Goal: Information Seeking & Learning: Learn about a topic

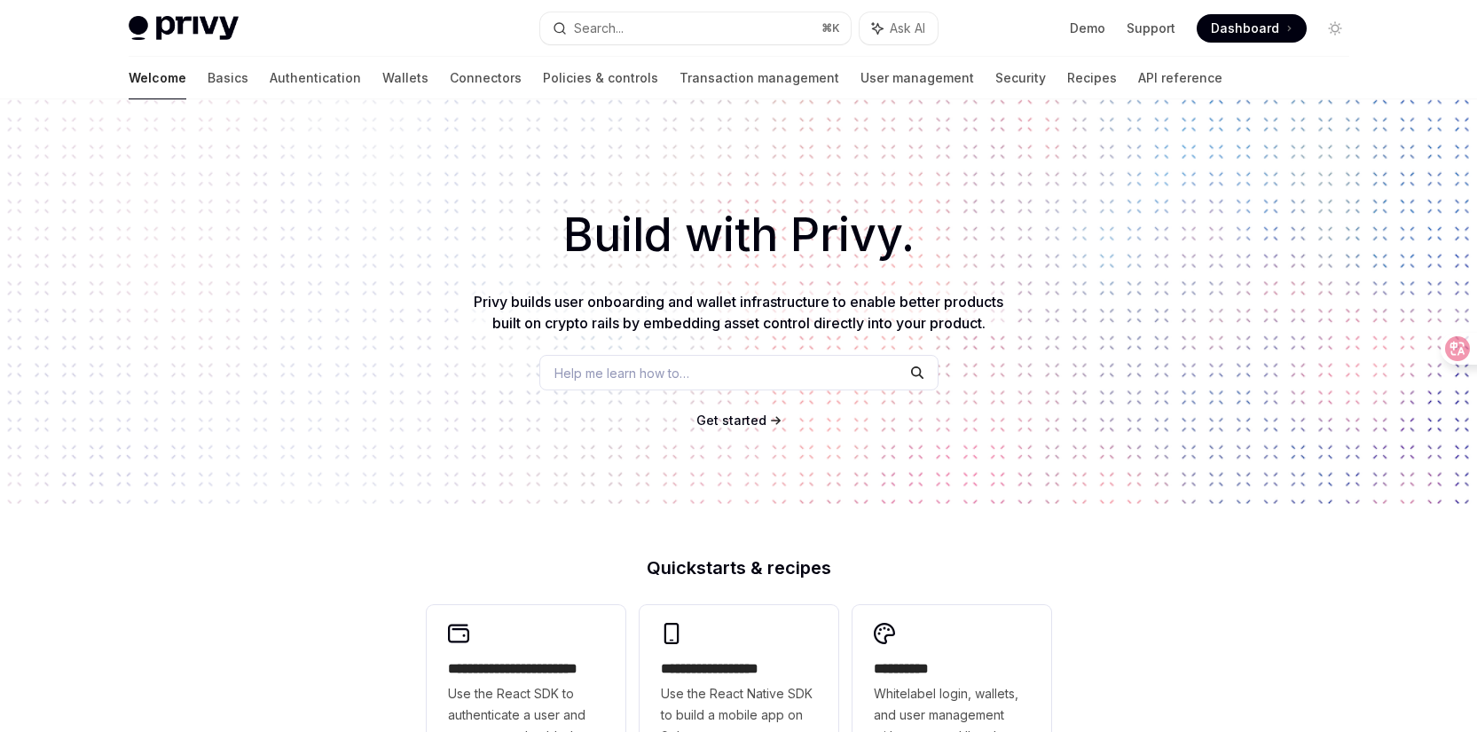
scroll to position [594, 0]
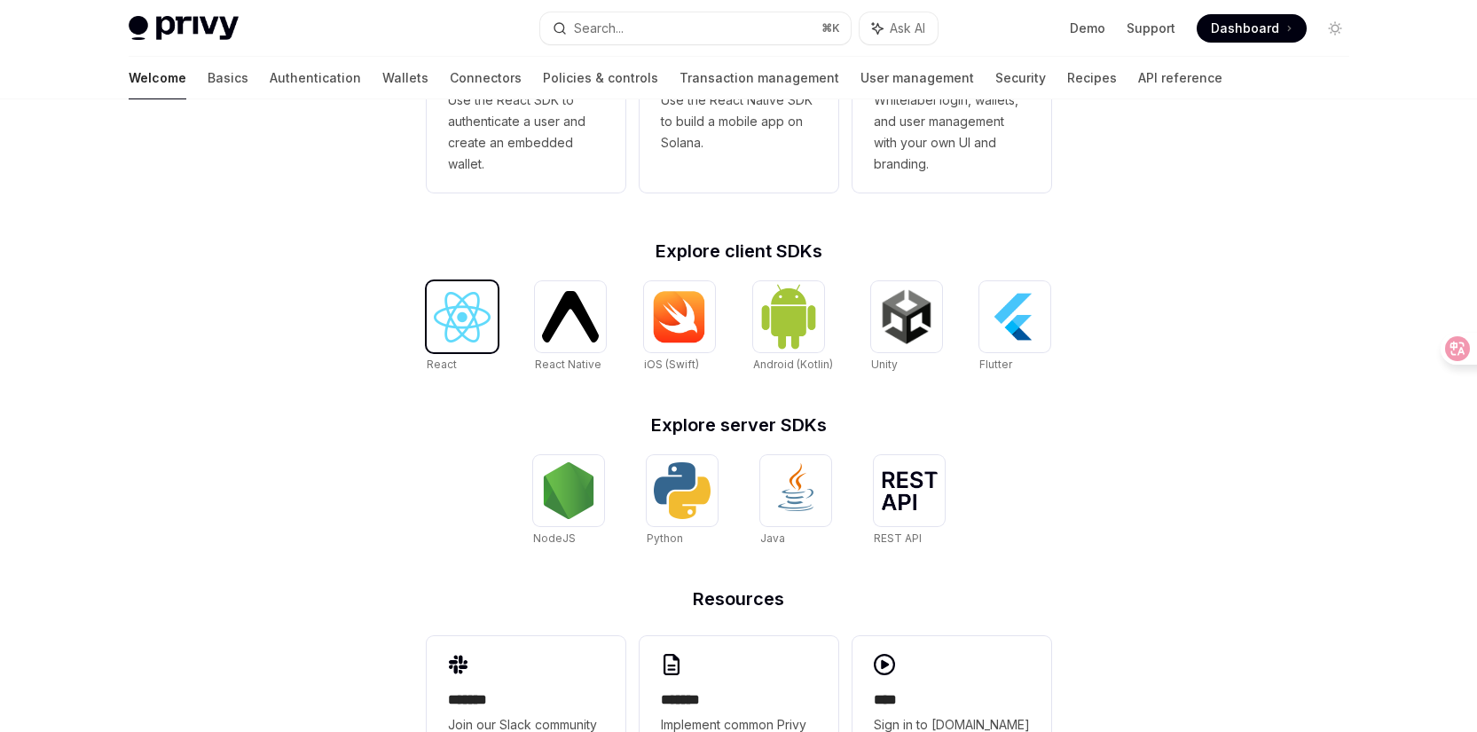
click at [480, 319] on img at bounding box center [462, 317] width 57 height 51
type textarea "*"
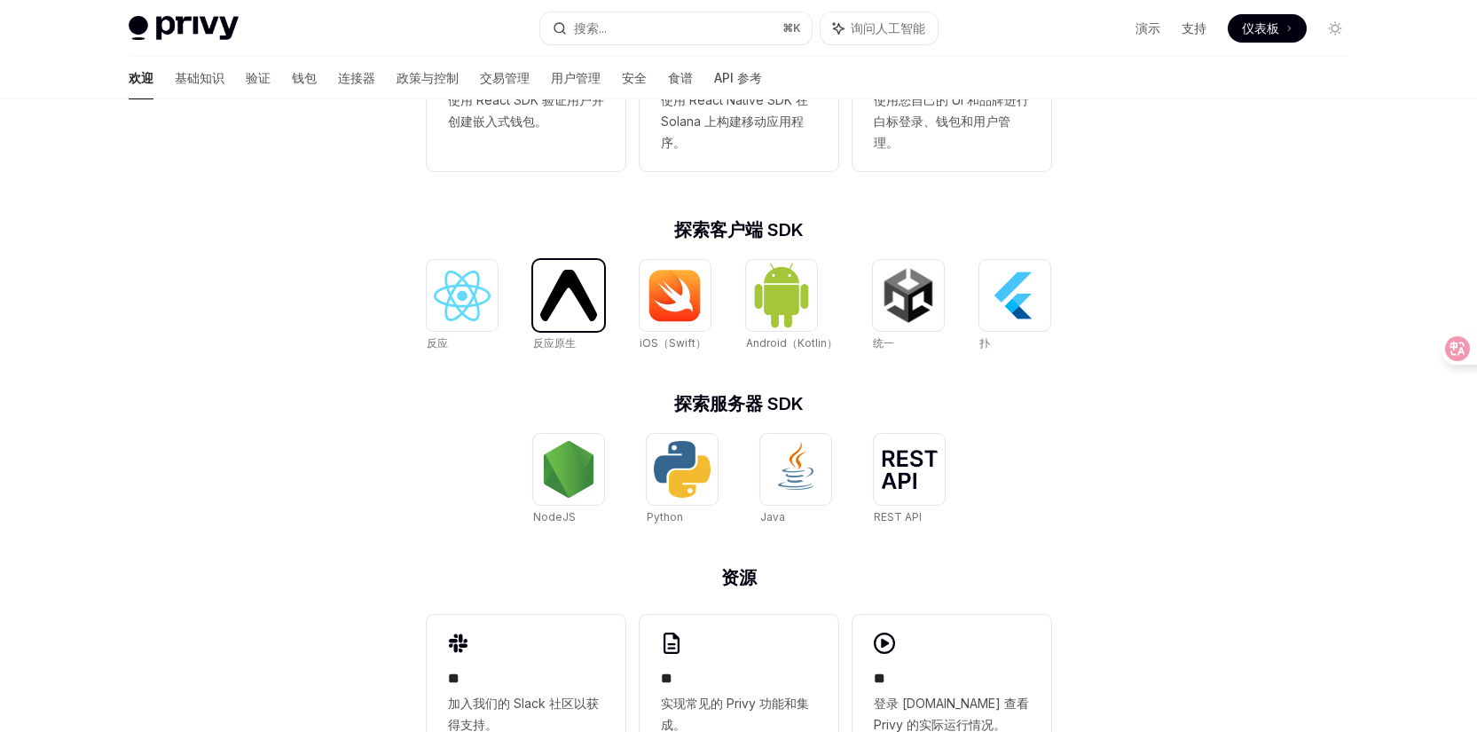
click at [554, 290] on img at bounding box center [568, 295] width 57 height 51
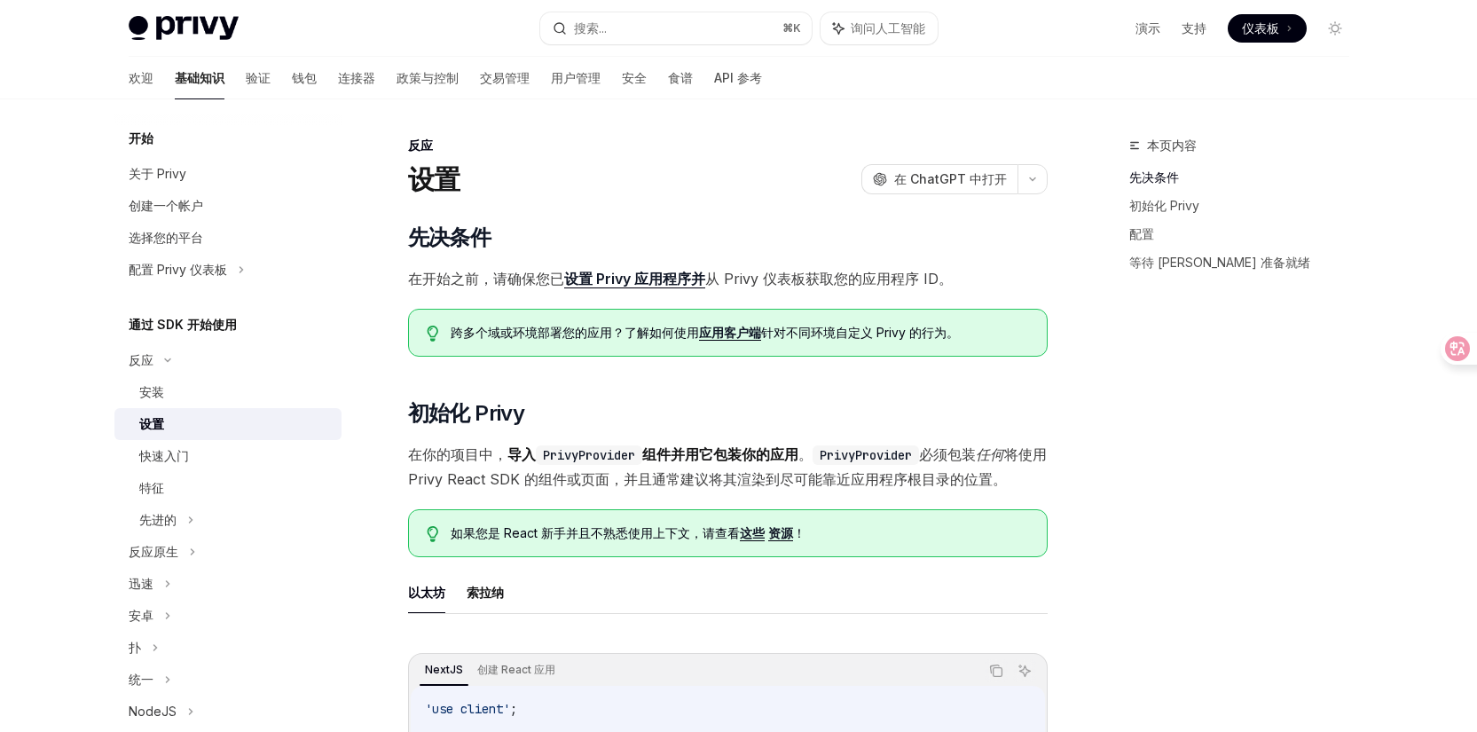
click at [246, 79] on font "验证" at bounding box center [258, 77] width 25 height 15
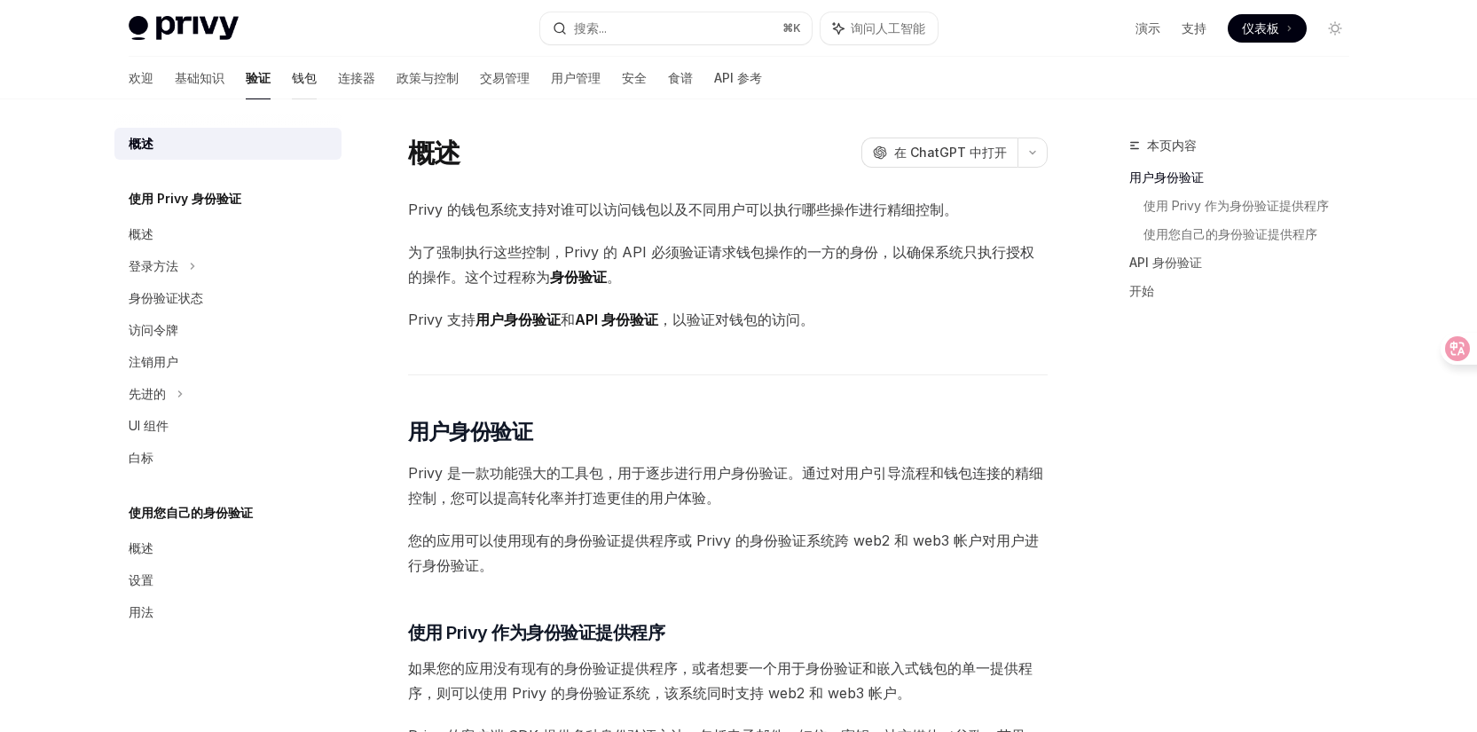
click at [292, 82] on font "钱包" at bounding box center [304, 77] width 25 height 15
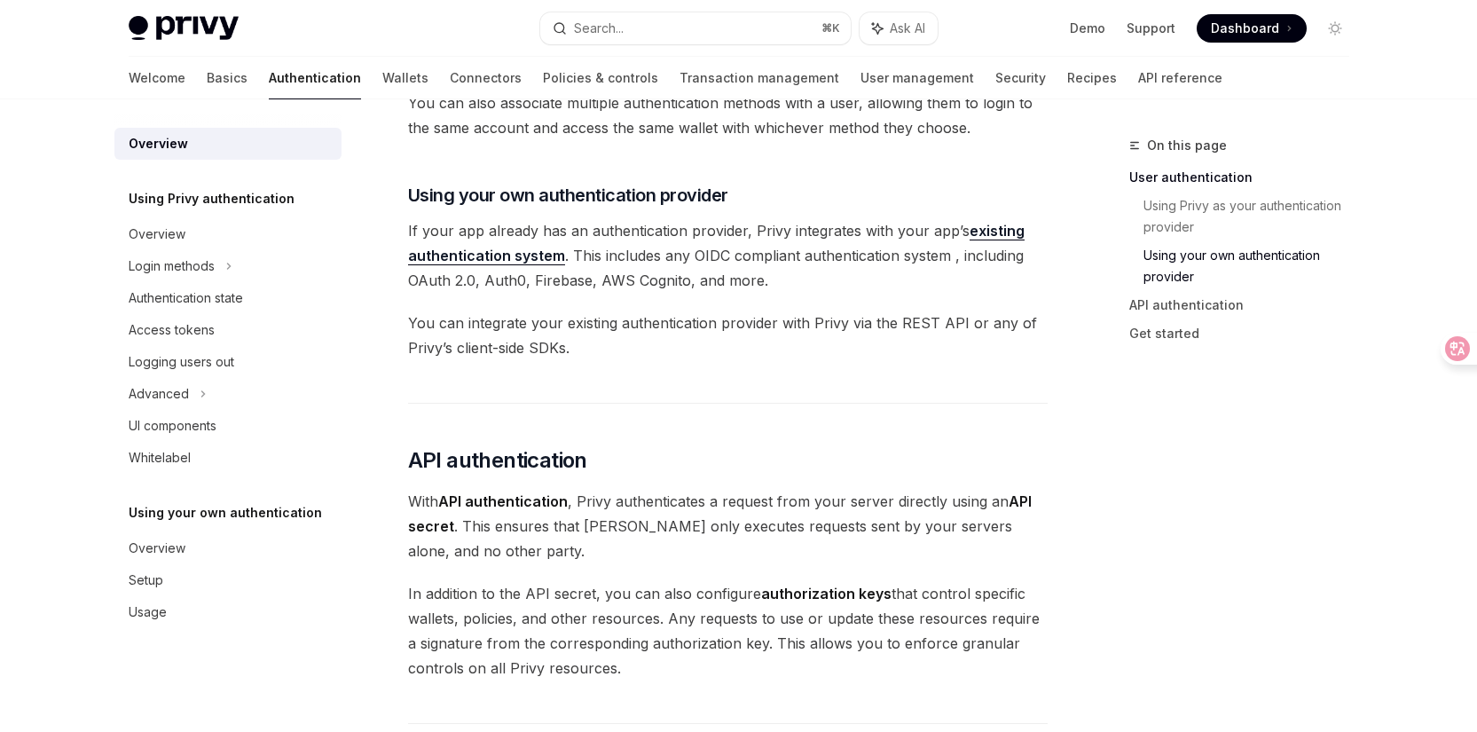
type textarea "*"
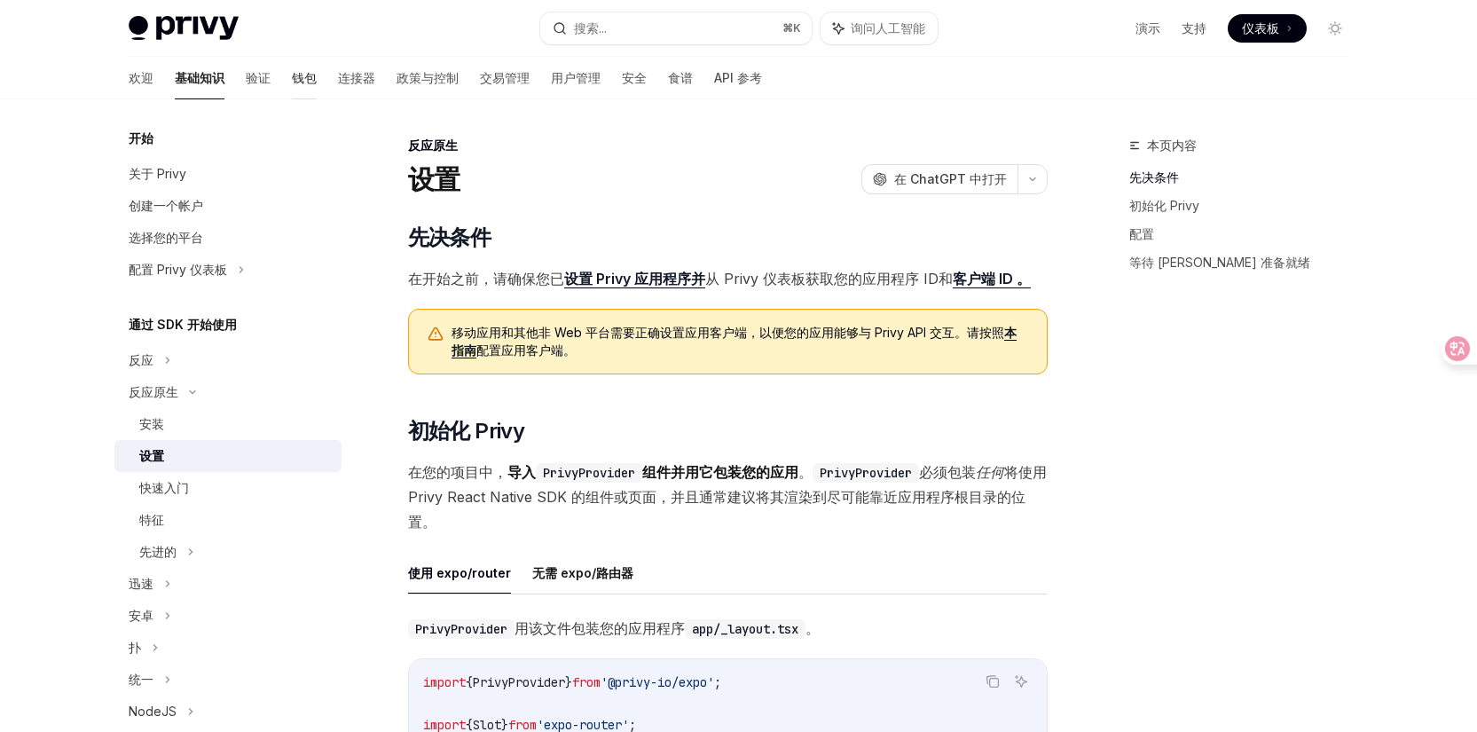
click at [292, 73] on font "钱包" at bounding box center [304, 77] width 25 height 15
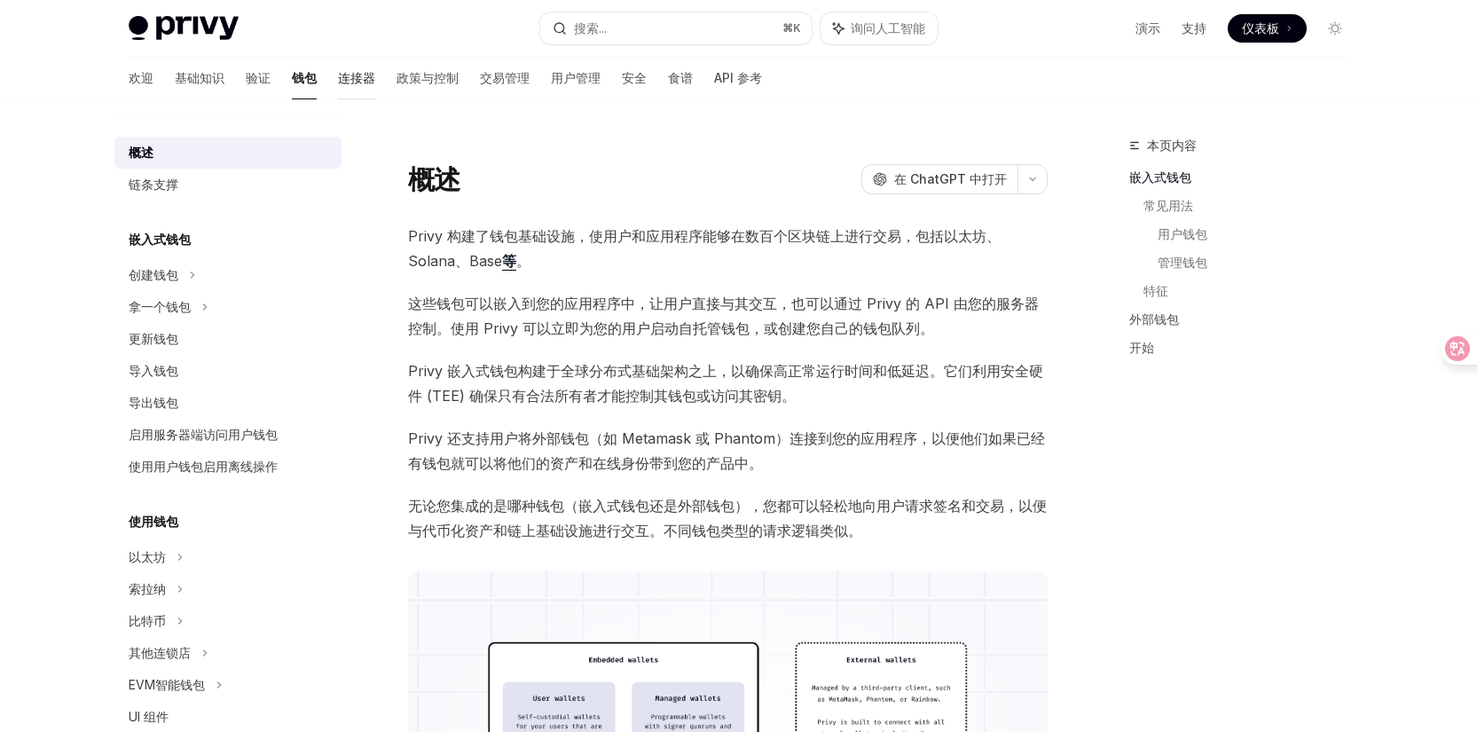
click at [338, 84] on font "连接器" at bounding box center [356, 77] width 37 height 15
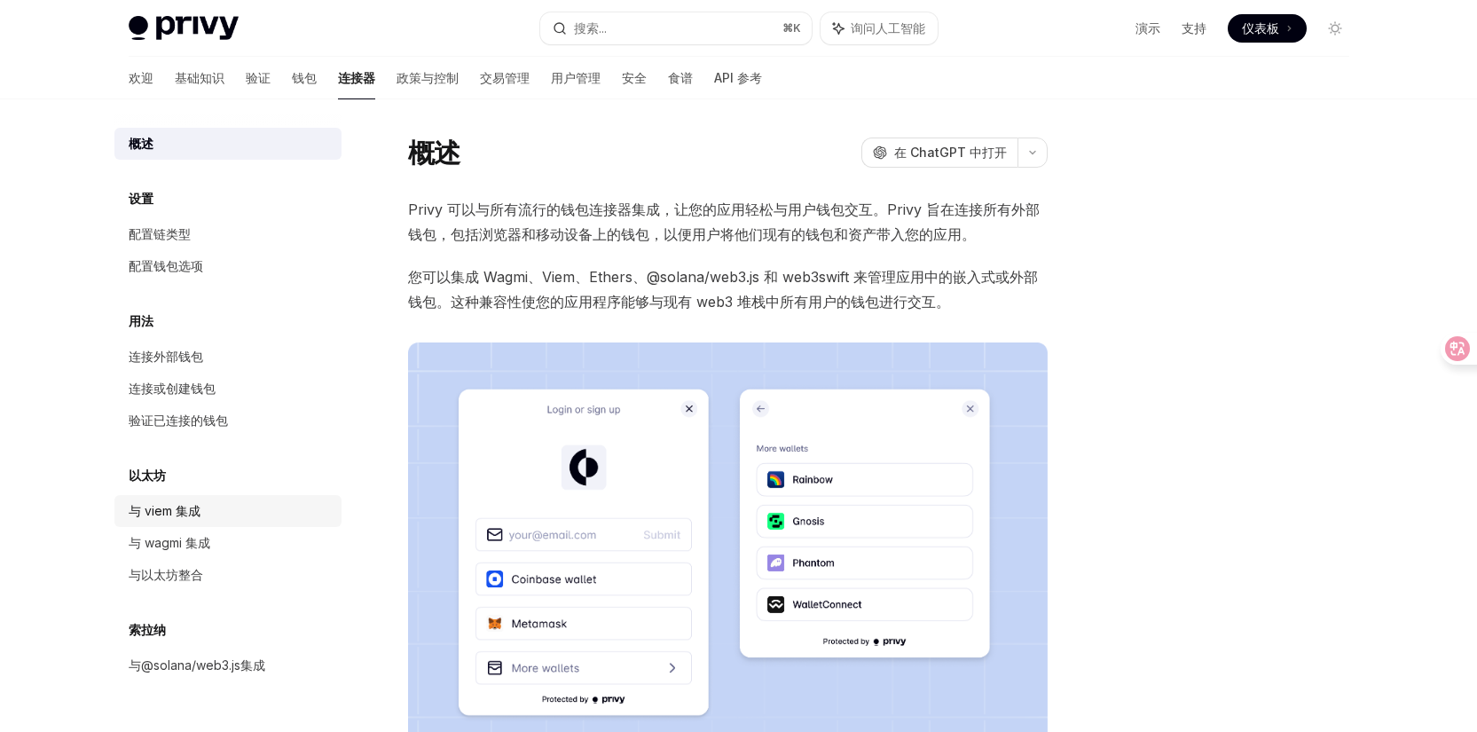
click at [216, 507] on div "与 viem 集成" at bounding box center [230, 510] width 202 height 21
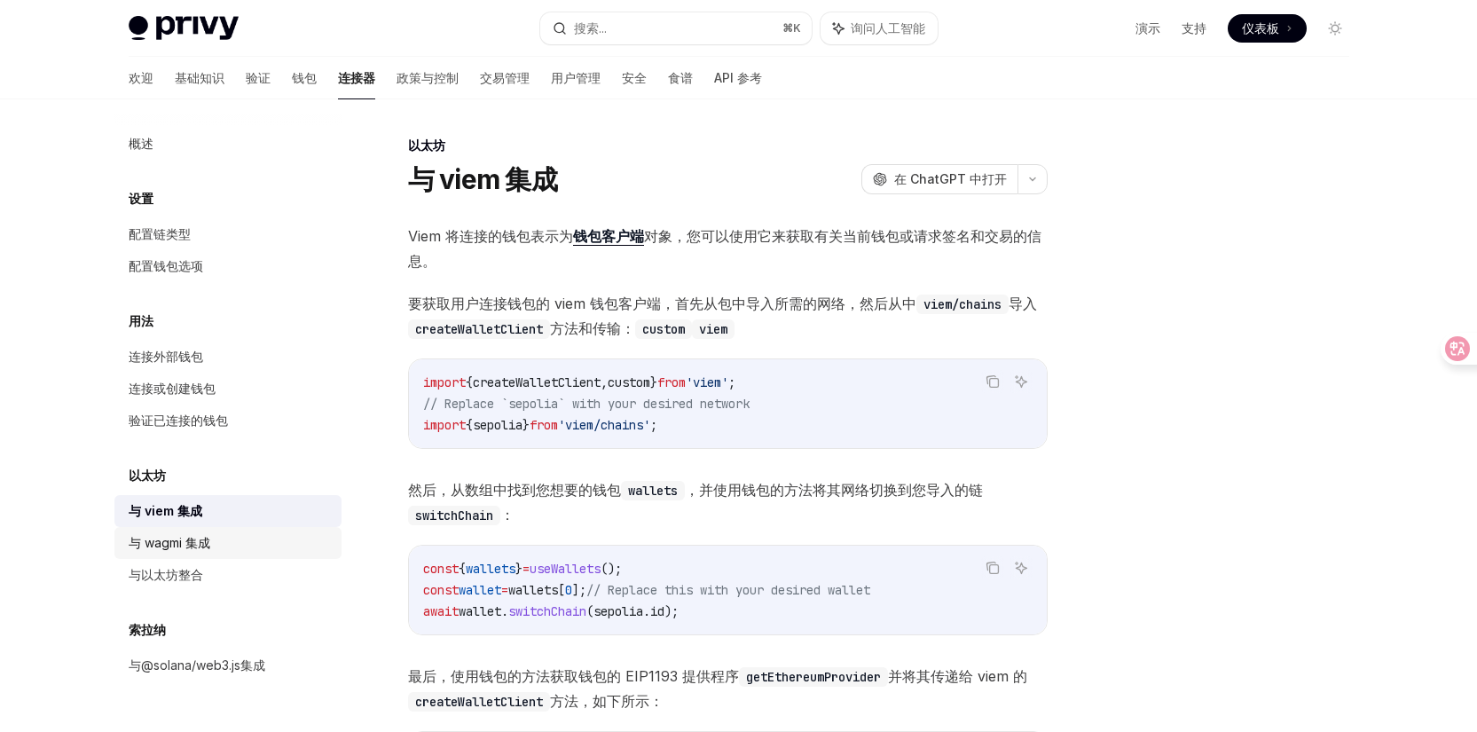
click at [225, 533] on div "与 wagmi 集成" at bounding box center [230, 542] width 202 height 21
type textarea "*"
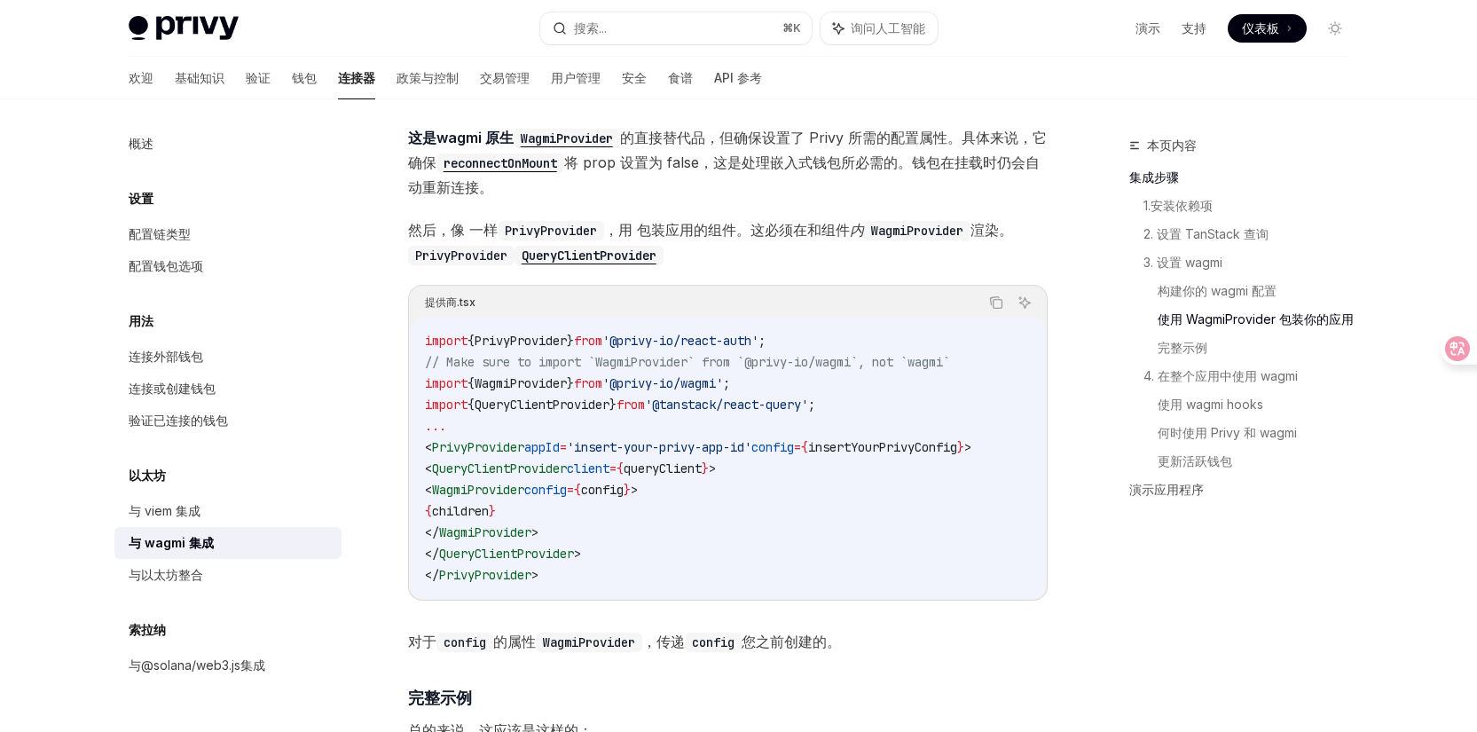
scroll to position [2757, 0]
